Goal: Find specific page/section: Find specific page/section

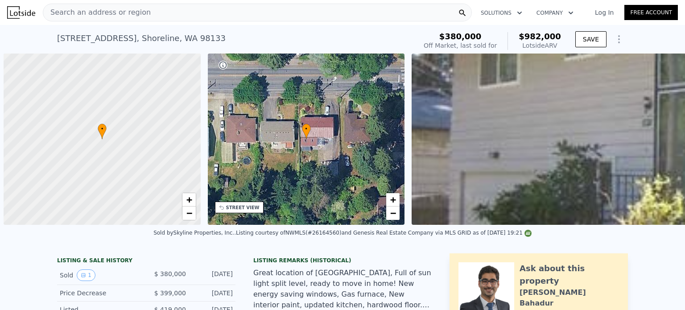
click at [238, 13] on div "Search an address or region" at bounding box center [257, 13] width 429 height 18
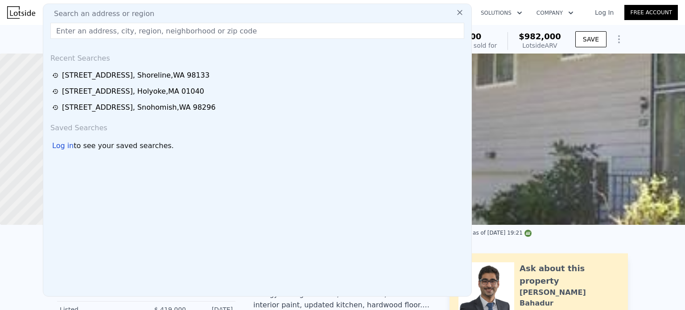
click at [237, 24] on input "text" at bounding box center [257, 31] width 414 height 16
click at [236, 28] on input "text" at bounding box center [257, 31] width 414 height 16
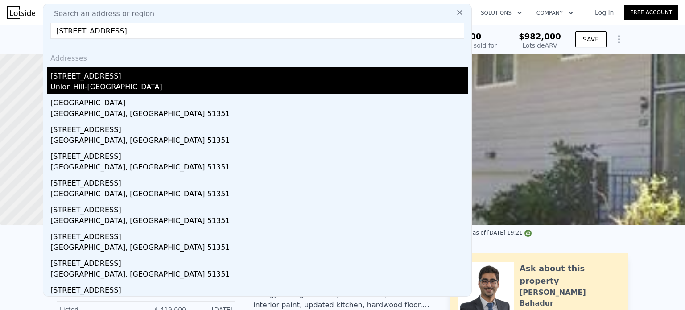
type input "[STREET_ADDRESS]"
click at [74, 77] on div "[STREET_ADDRESS]" at bounding box center [258, 74] width 417 height 14
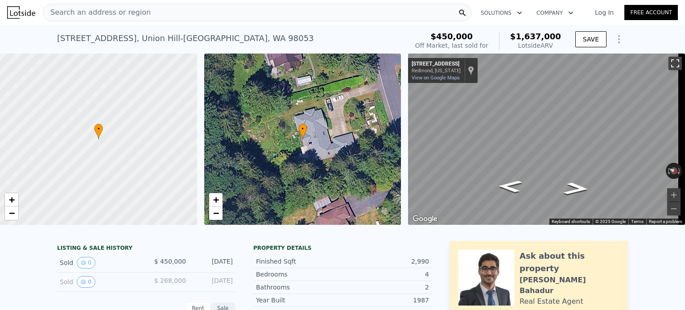
click at [669, 60] on button "Toggle fullscreen view" at bounding box center [674, 63] width 13 height 13
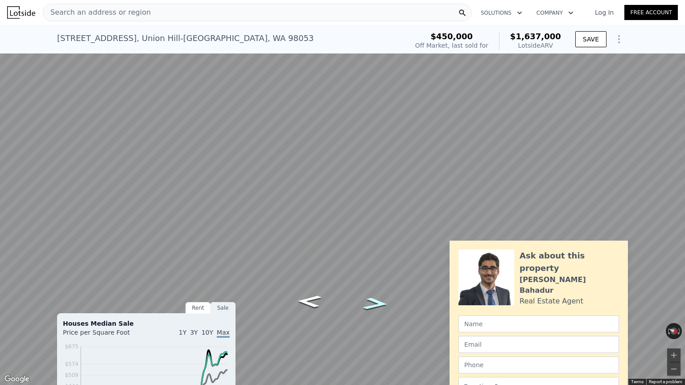
click at [381, 304] on icon "Go North, 240th Ave NE" at bounding box center [375, 304] width 47 height 18
click at [668, 309] on button "Zoom in" at bounding box center [673, 355] width 13 height 13
click at [311, 286] on icon "Go South, 240th Ave NE" at bounding box center [311, 286] width 56 height 21
click at [311, 286] on icon "Go South, 240th Ave NE" at bounding box center [310, 286] width 54 height 21
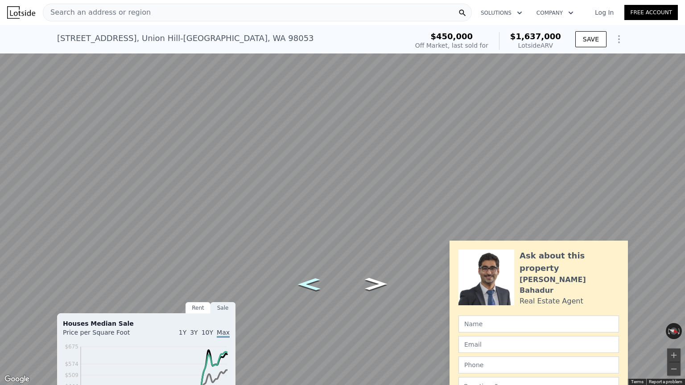
click at [313, 285] on icon "Go South, 240th Ave NE" at bounding box center [308, 284] width 41 height 18
click at [313, 285] on icon "Go Southeast, 240th Ave NE" at bounding box center [309, 284] width 44 height 19
click at [675, 7] on button "Toggle fullscreen view" at bounding box center [674, 9] width 13 height 13
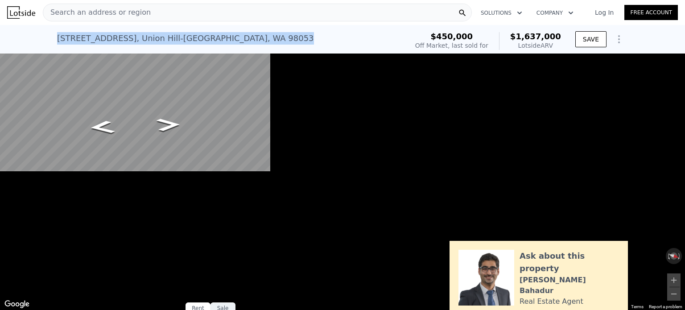
drag, startPoint x: 258, startPoint y: 43, endPoint x: 52, endPoint y: 41, distance: 206.4
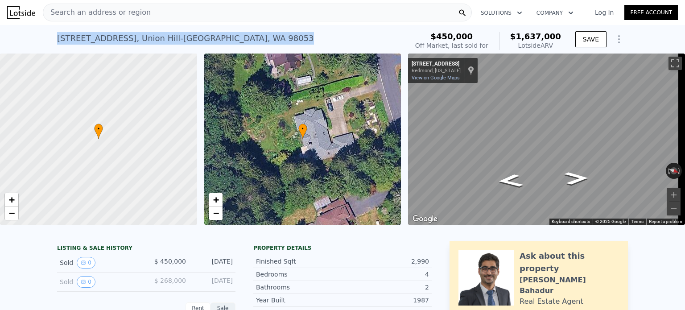
click at [52, 41] on div "[STREET_ADDRESS] Sold [DATE] for $450k (~ARV $1.637m ) $450,000 Off Market, las…" at bounding box center [342, 39] width 685 height 29
copy div "[STREET_ADDRESS]"
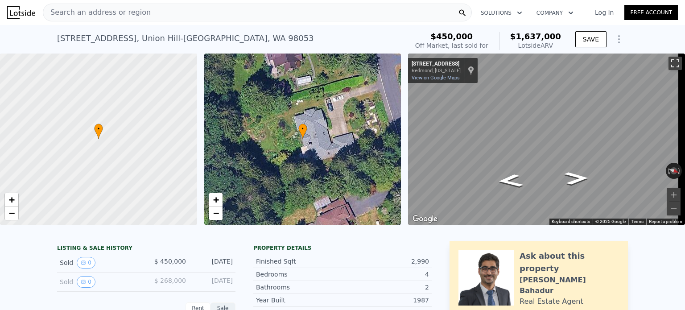
click at [672, 64] on button "Toggle fullscreen view" at bounding box center [674, 63] width 13 height 13
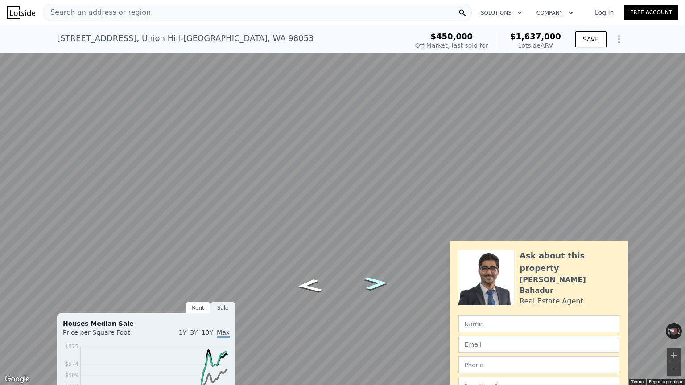
click at [374, 282] on icon "Go Northwest, 240th Ave NE" at bounding box center [375, 283] width 44 height 19
click at [674, 8] on button "Toggle fullscreen view" at bounding box center [674, 9] width 13 height 13
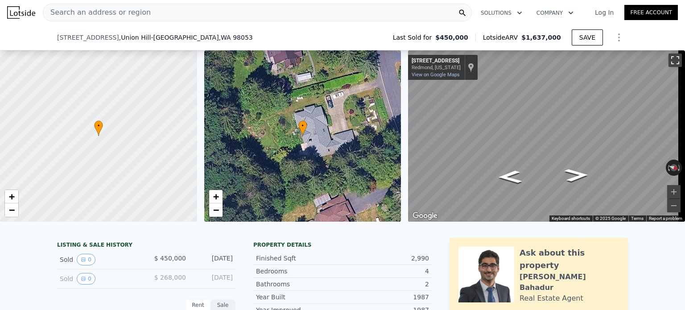
scroll to position [163, 0]
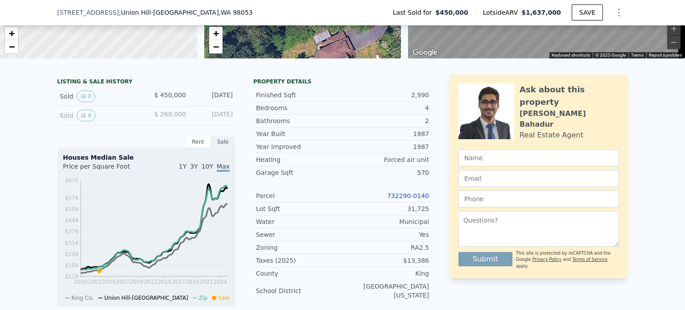
click at [401, 199] on link "732290-0140" at bounding box center [408, 195] width 42 height 7
